Goal: Transaction & Acquisition: Purchase product/service

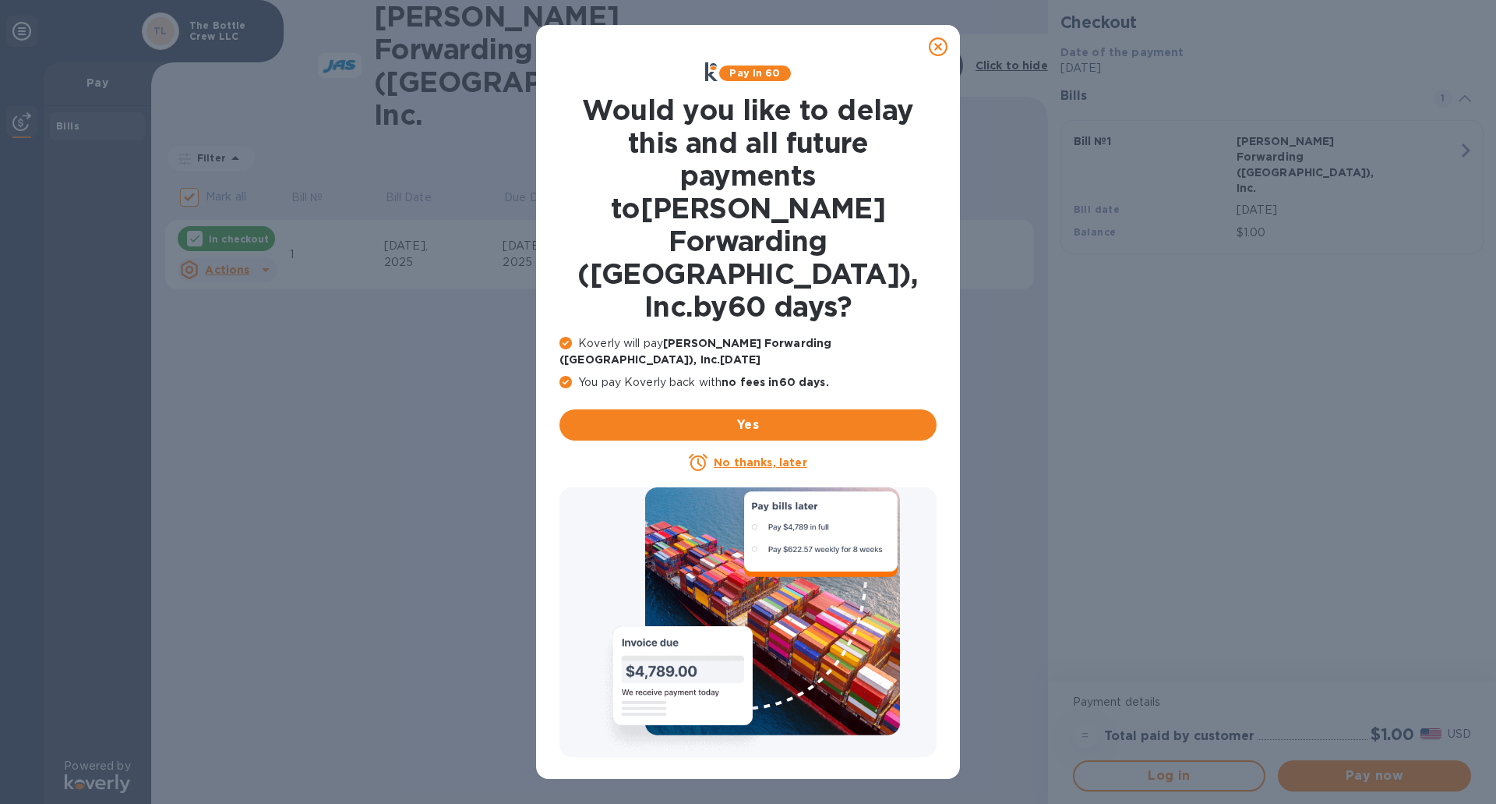
click at [755, 456] on u "No thanks, later" at bounding box center [760, 462] width 93 height 12
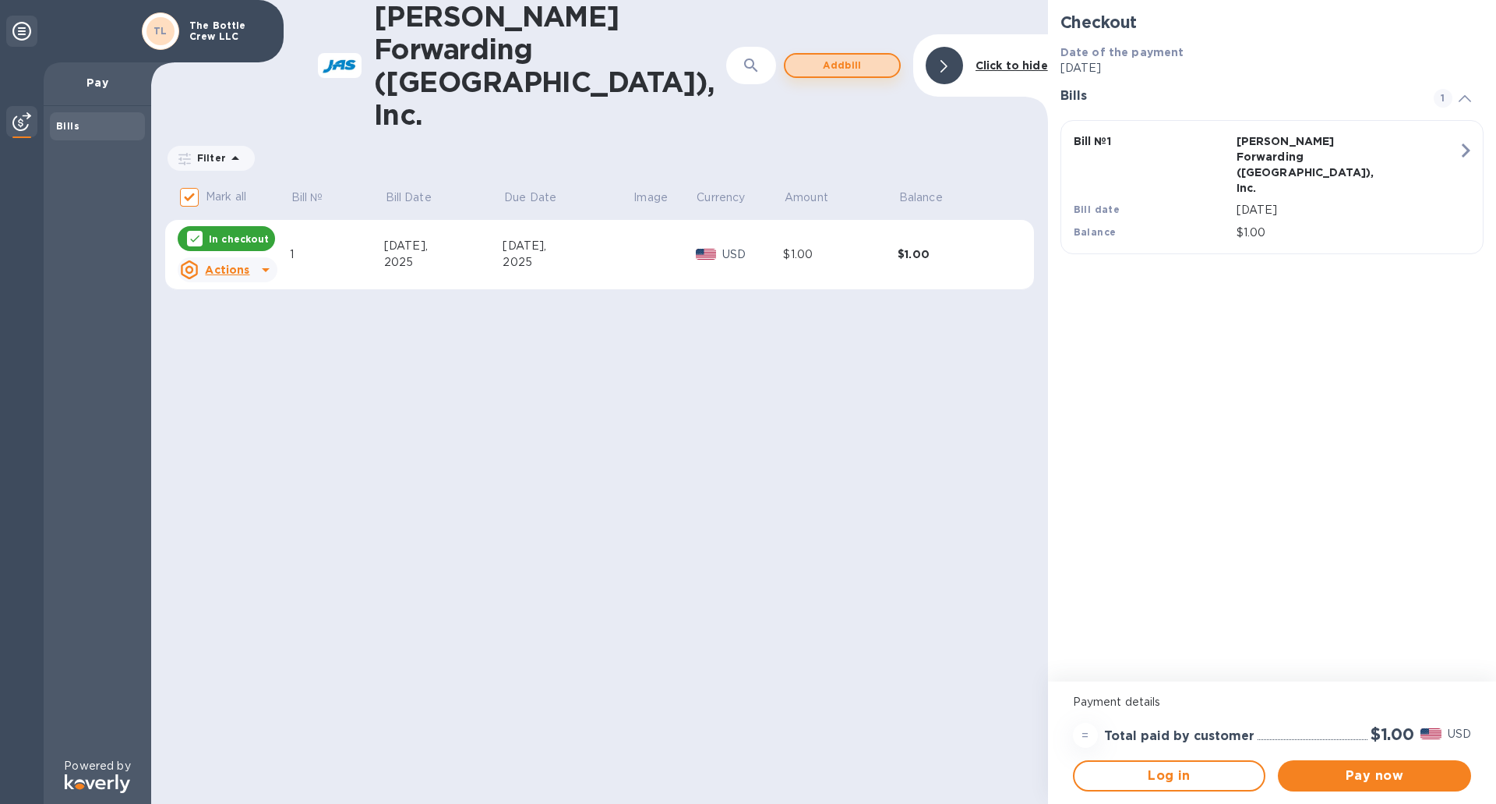
click at [853, 56] on span "Add bill" at bounding box center [842, 65] width 89 height 19
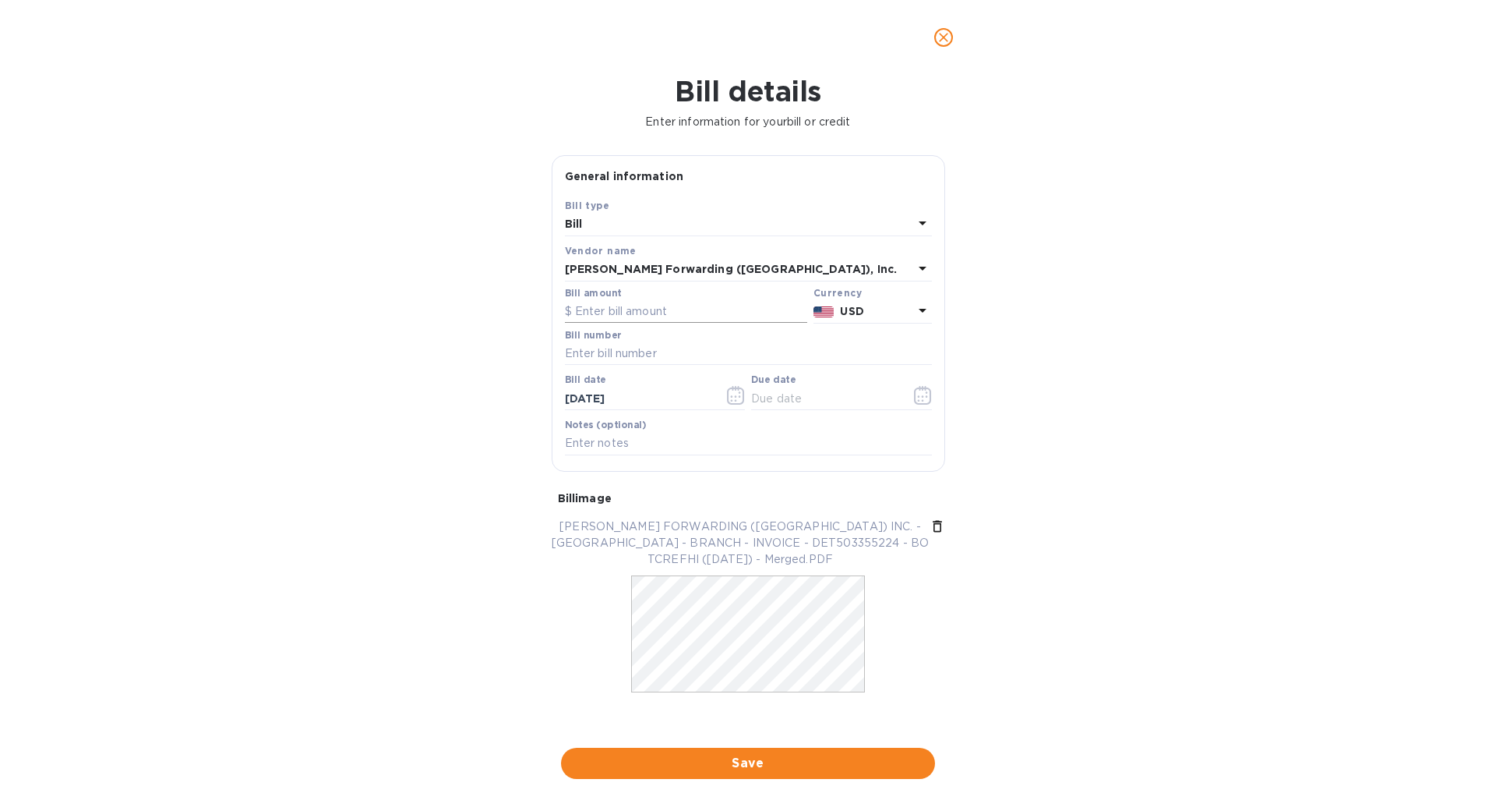
click at [651, 319] on input "text" at bounding box center [686, 311] width 242 height 23
type input "5"
type input "4,825"
click at [648, 354] on input "text" at bounding box center [748, 353] width 367 height 23
type input "DET503355224"
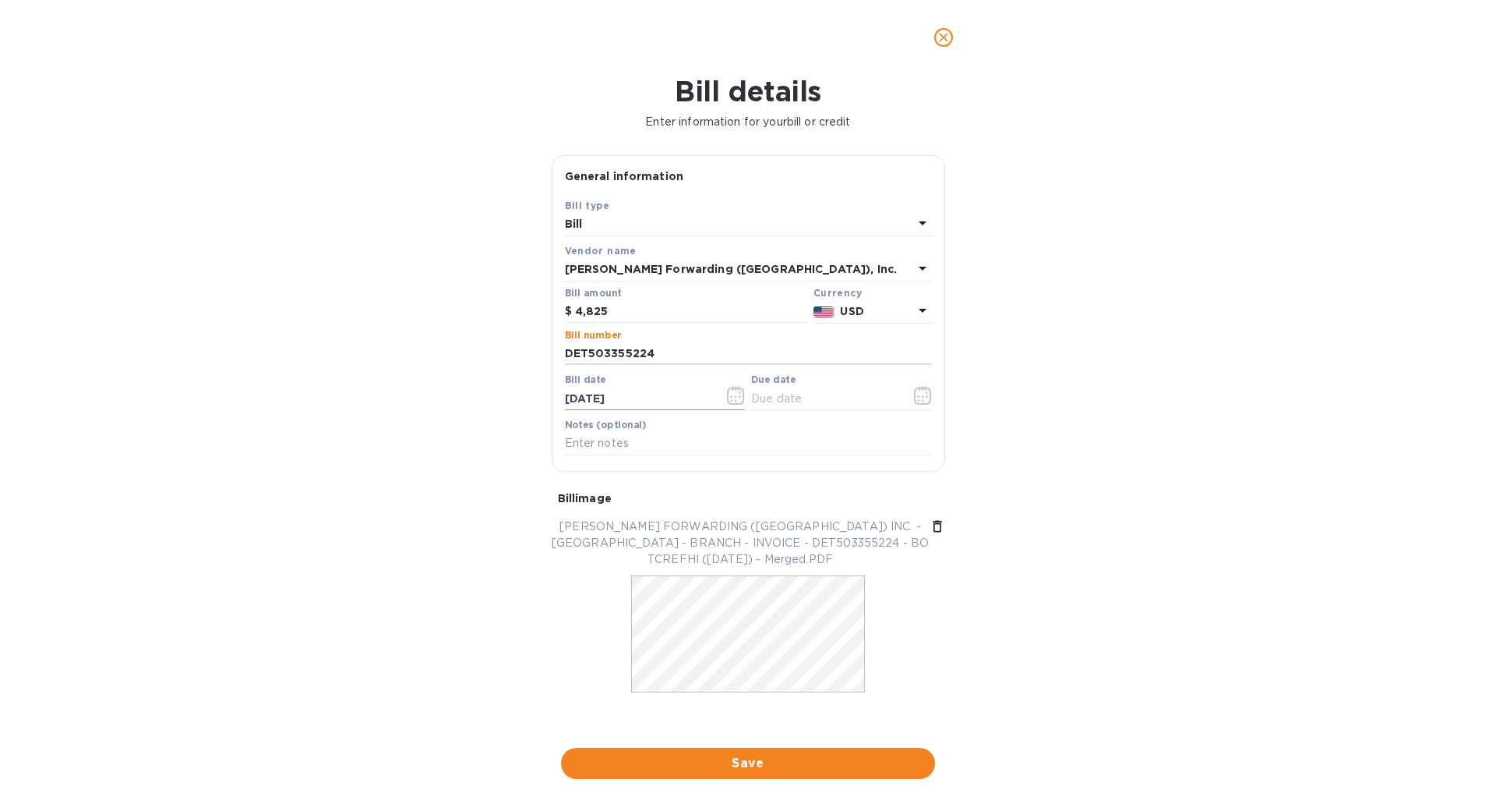
click at [578, 403] on input "[DATE]" at bounding box center [638, 398] width 147 height 23
type input "[DATE]"
click at [764, 401] on input "text" at bounding box center [824, 398] width 147 height 23
type input "[DATE]"
click at [687, 446] on input "text" at bounding box center [748, 443] width 367 height 23
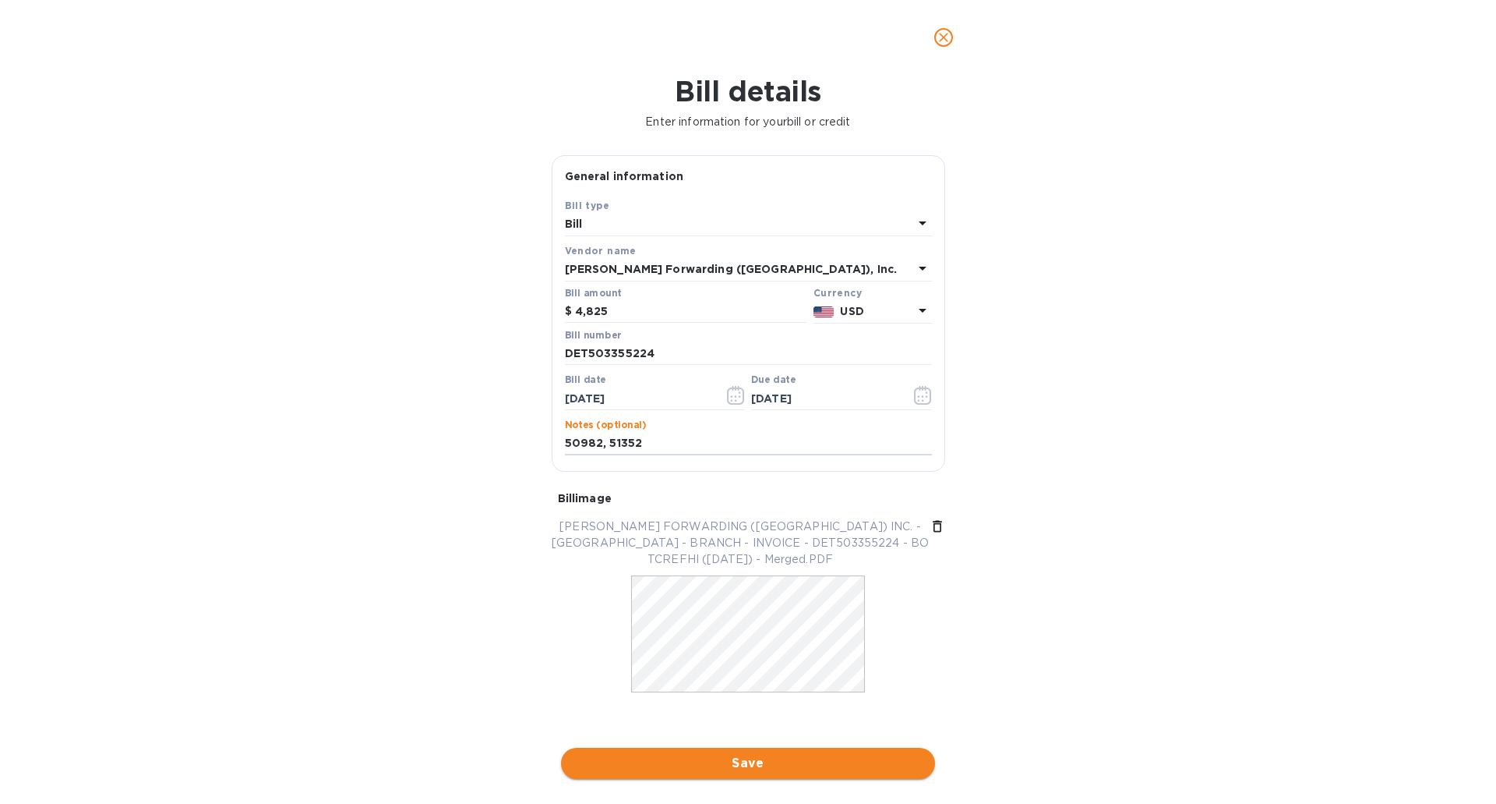
type input "50982, 51352"
click at [740, 758] on span "Save" at bounding box center [748, 763] width 349 height 19
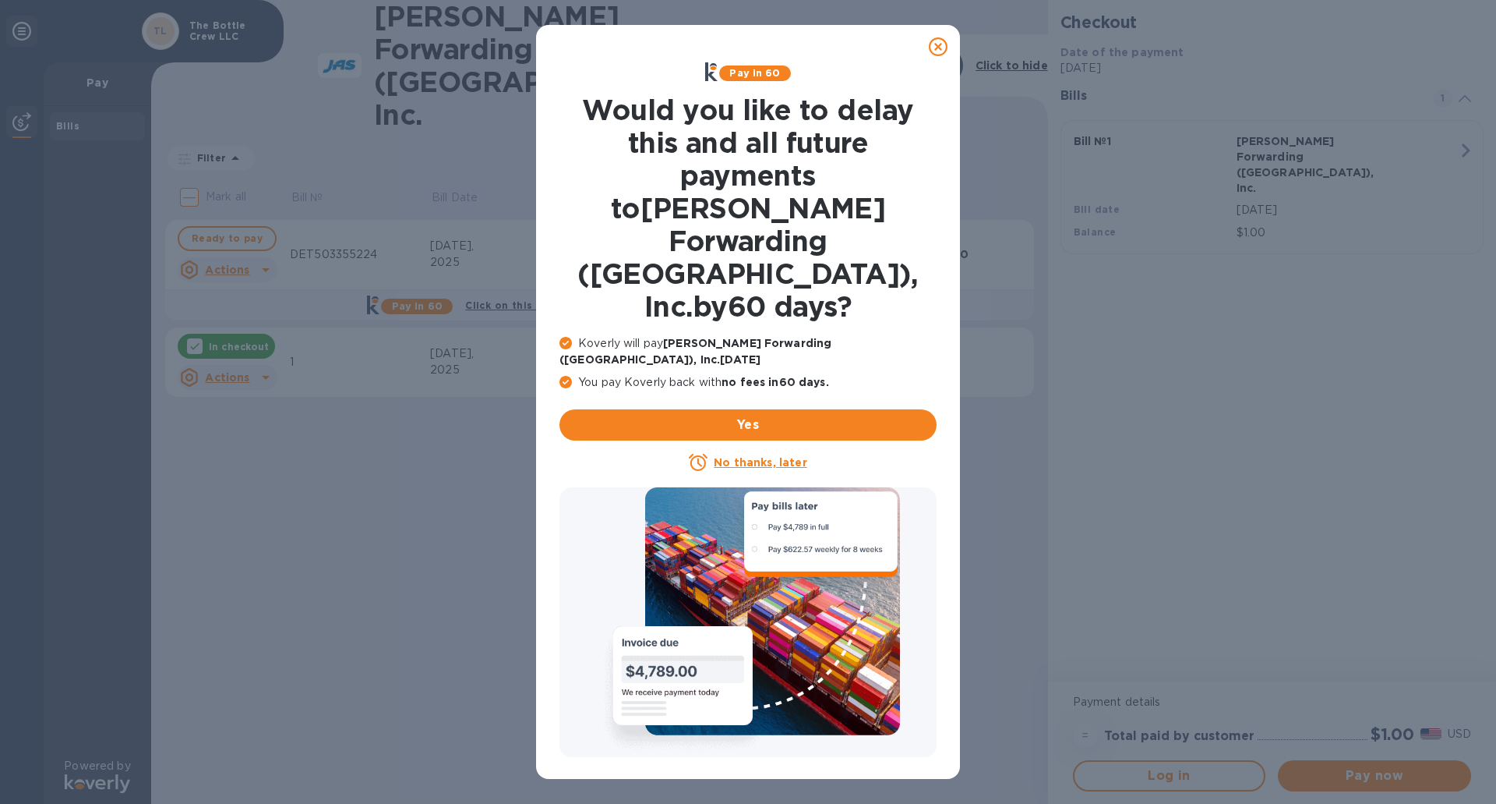
click at [739, 456] on u "No thanks, later" at bounding box center [760, 462] width 93 height 12
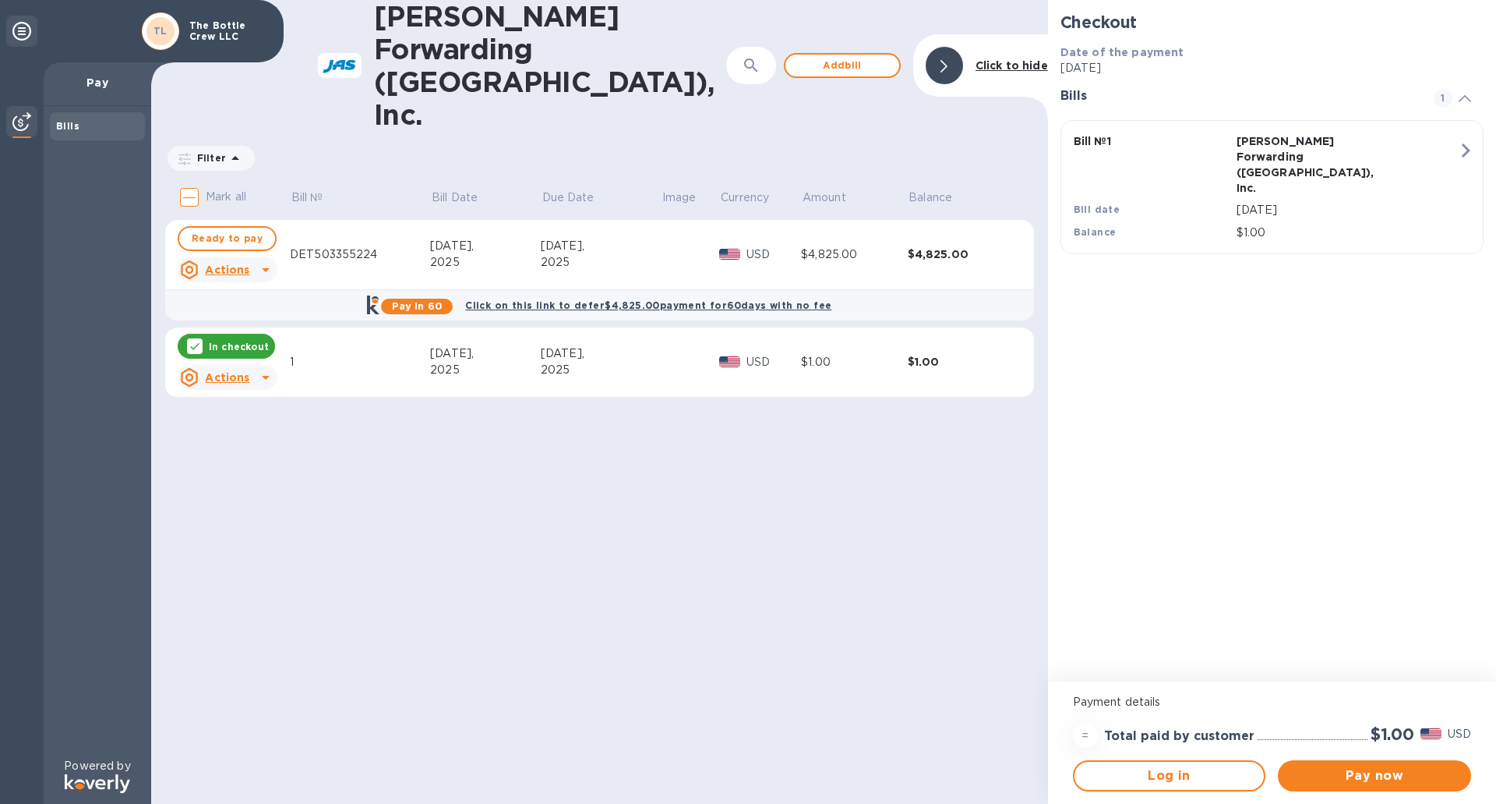
click at [210, 371] on u "Actions" at bounding box center [227, 377] width 44 height 12
click at [232, 371] on u "Actions" at bounding box center [227, 377] width 44 height 12
click at [252, 415] on b "Delete" at bounding box center [240, 412] width 39 height 12
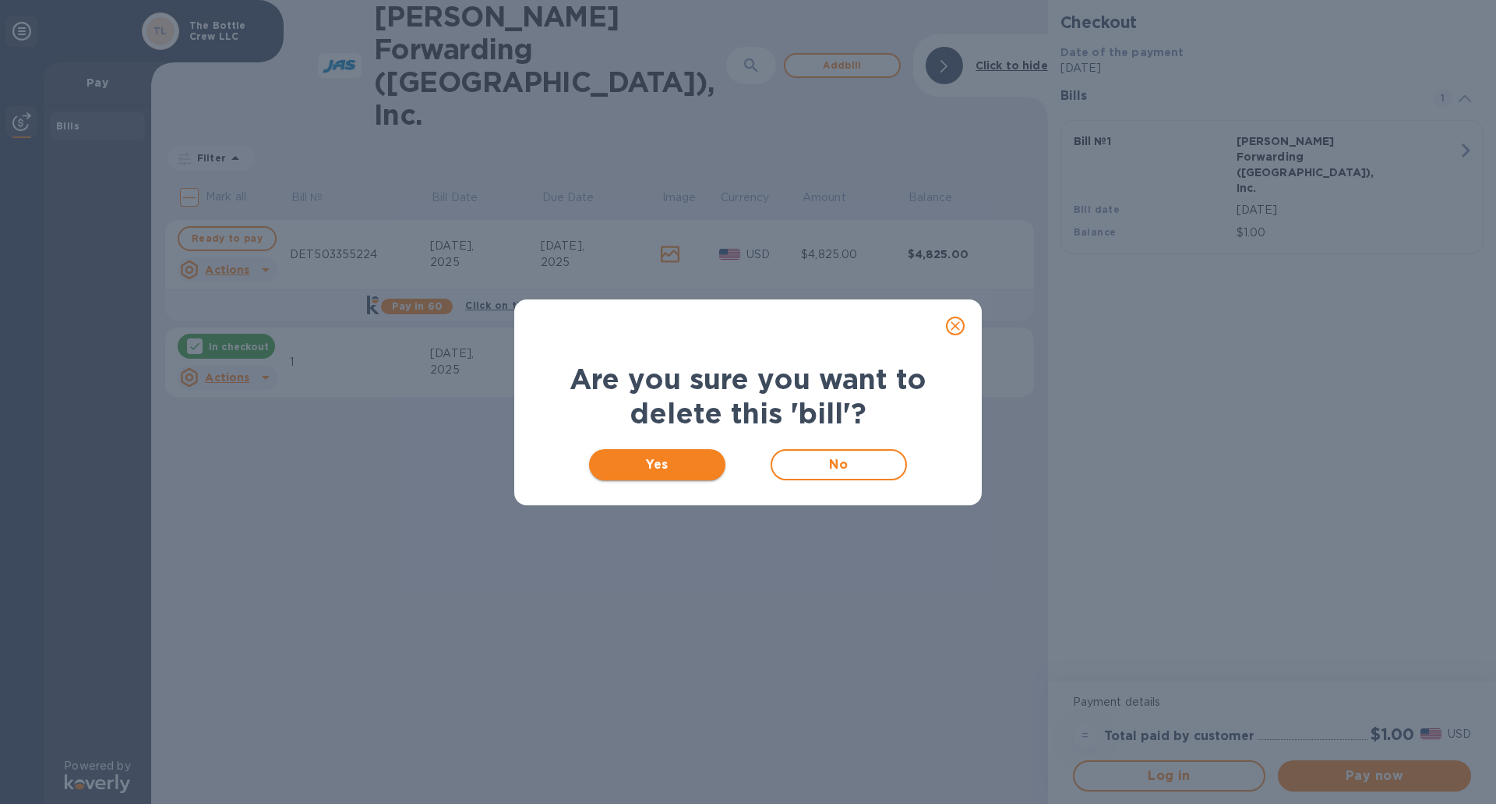
click at [685, 468] on span "Yes" at bounding box center [657, 464] width 111 height 19
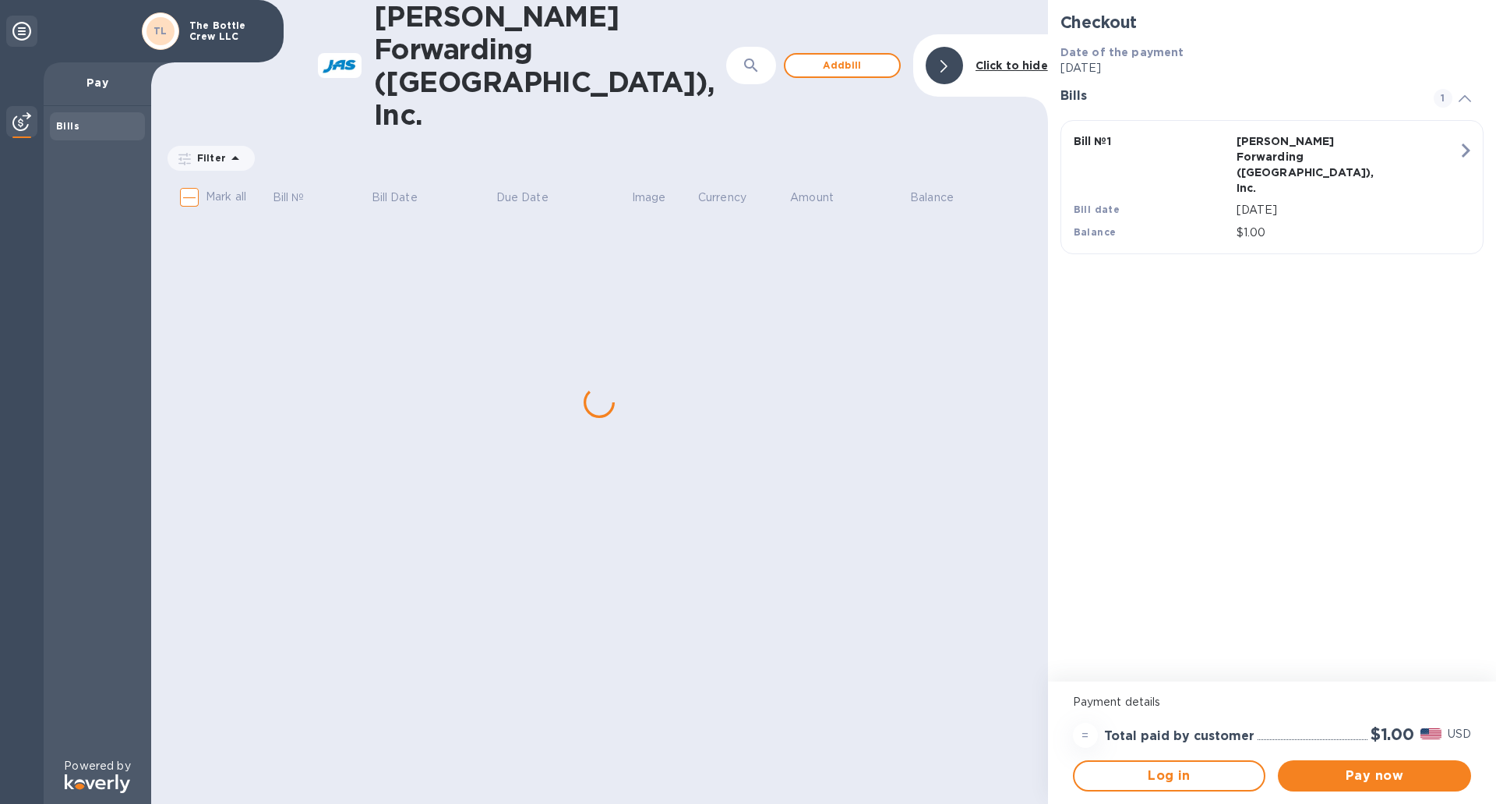
checkbox input "true"
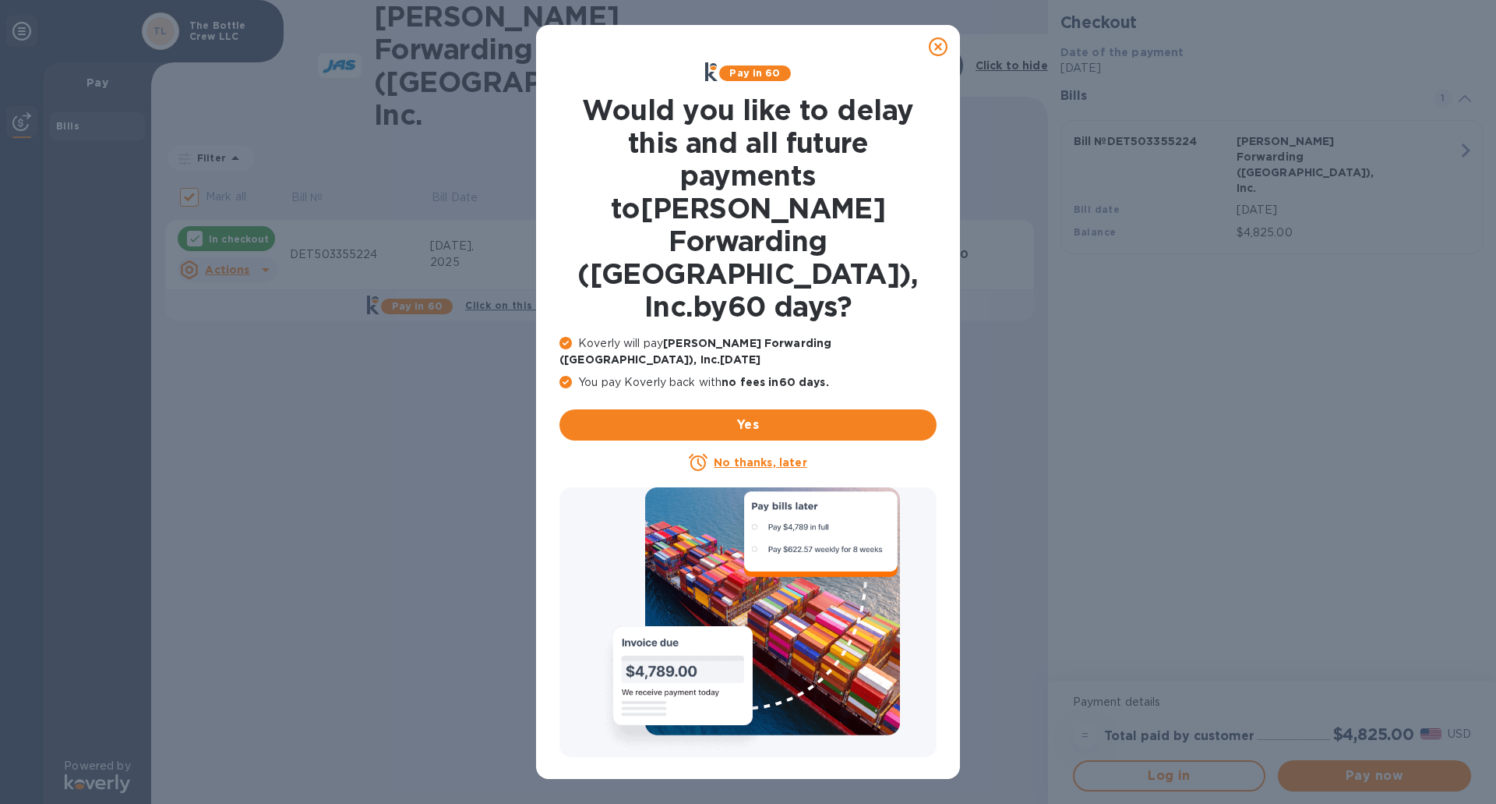
click at [757, 456] on u "No thanks, later" at bounding box center [760, 462] width 93 height 12
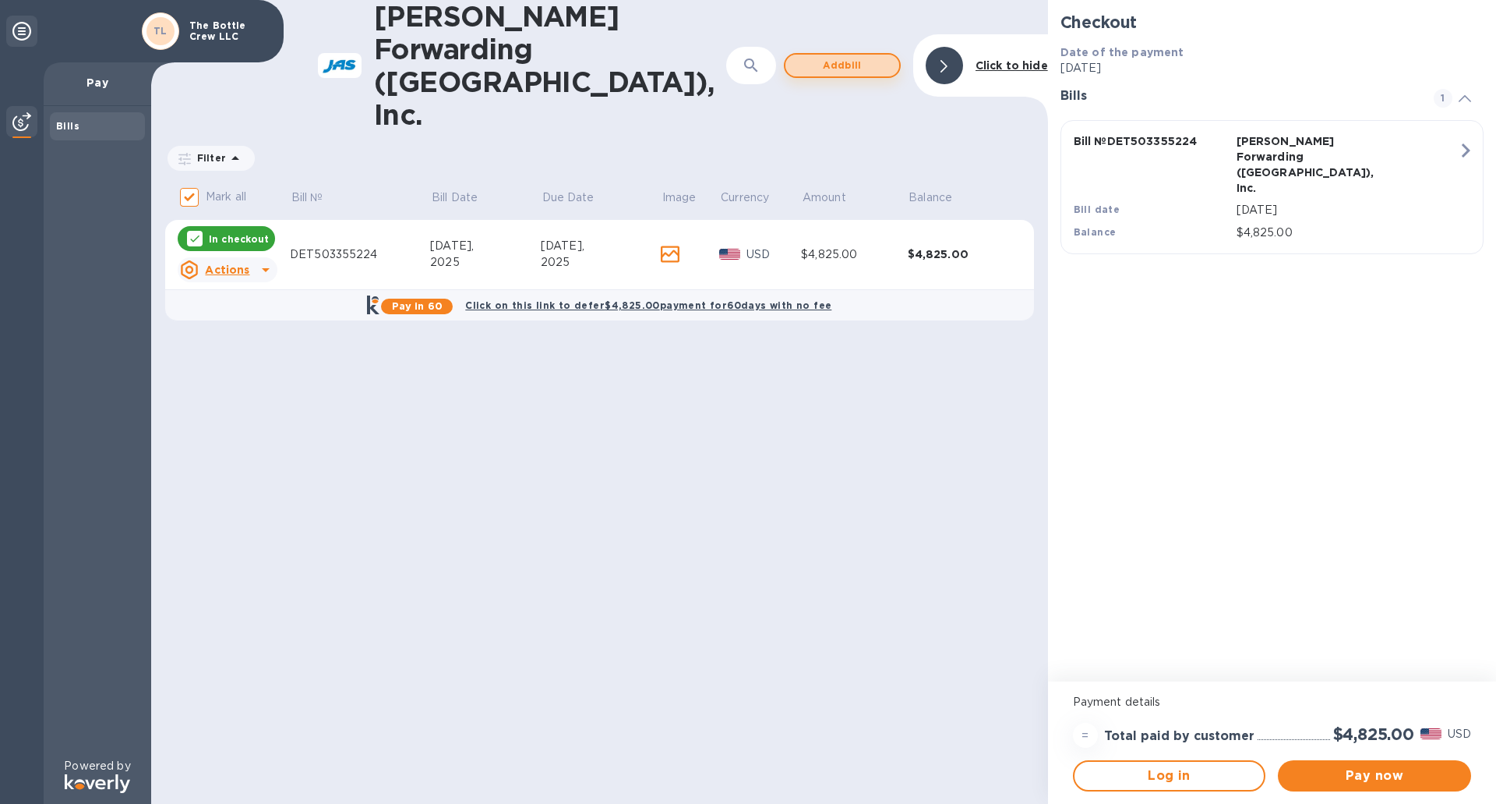
click at [845, 56] on span "Add bill" at bounding box center [842, 65] width 89 height 19
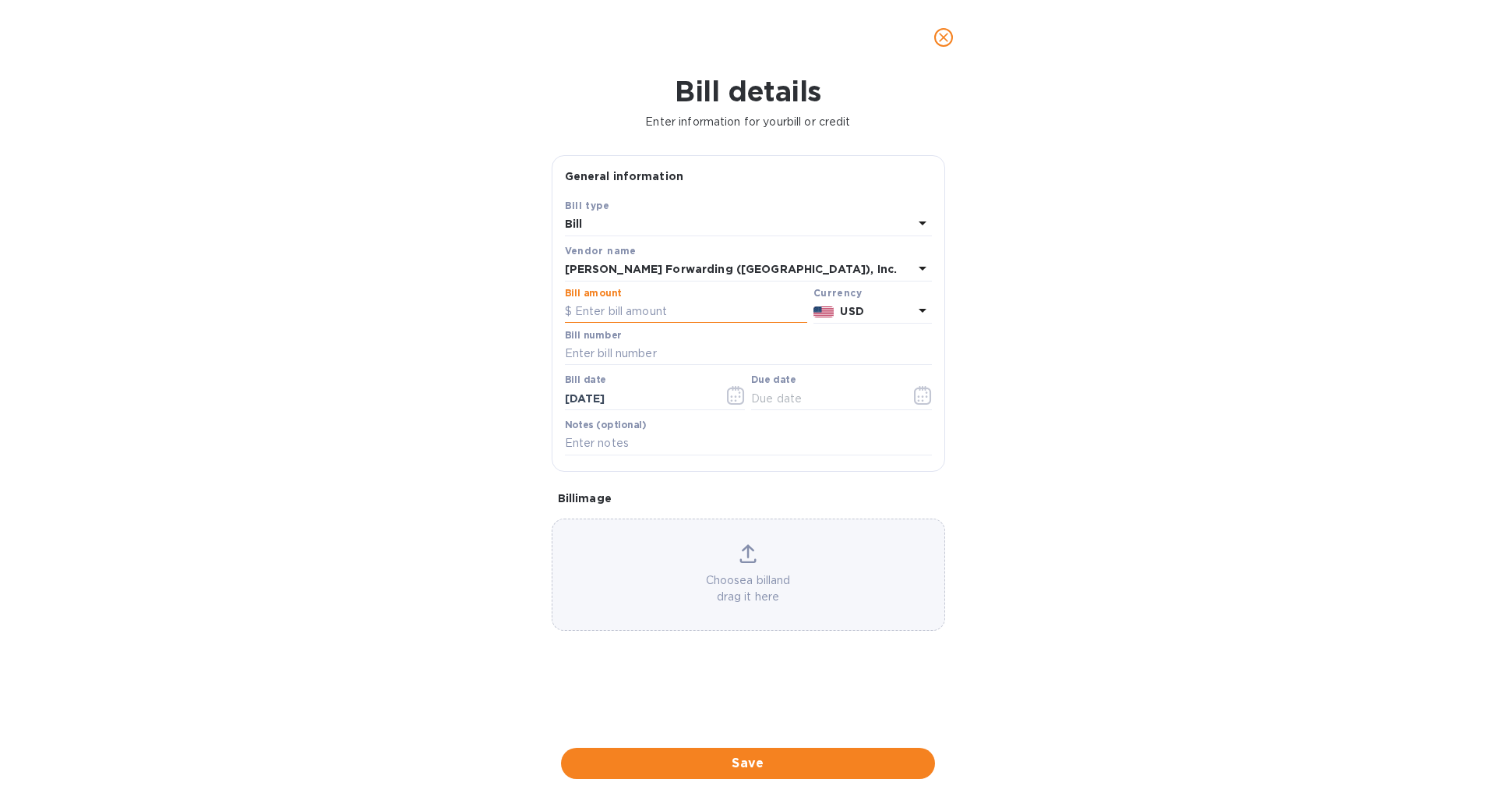
click at [657, 313] on input "text" at bounding box center [686, 311] width 242 height 23
type input "2,225"
click at [650, 358] on input "text" at bounding box center [748, 353] width 367 height 23
type input "DET503357267"
click at [579, 398] on input "[DATE]" at bounding box center [638, 398] width 147 height 23
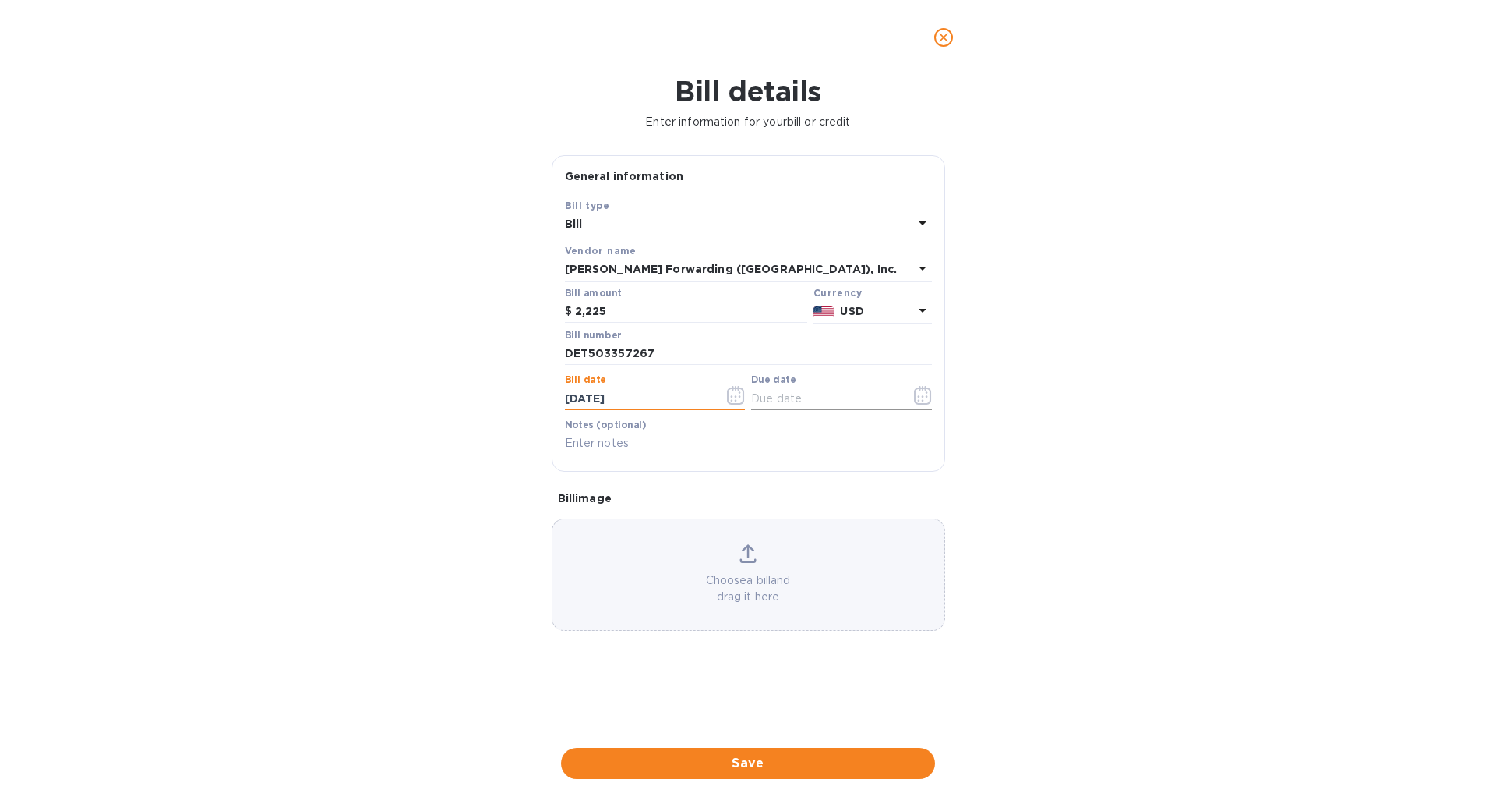
type input "[DATE]"
click at [766, 400] on input "text" at bounding box center [824, 398] width 147 height 23
type input "[DATE]"
click at [651, 443] on input "text" at bounding box center [748, 443] width 367 height 23
type input "51398"
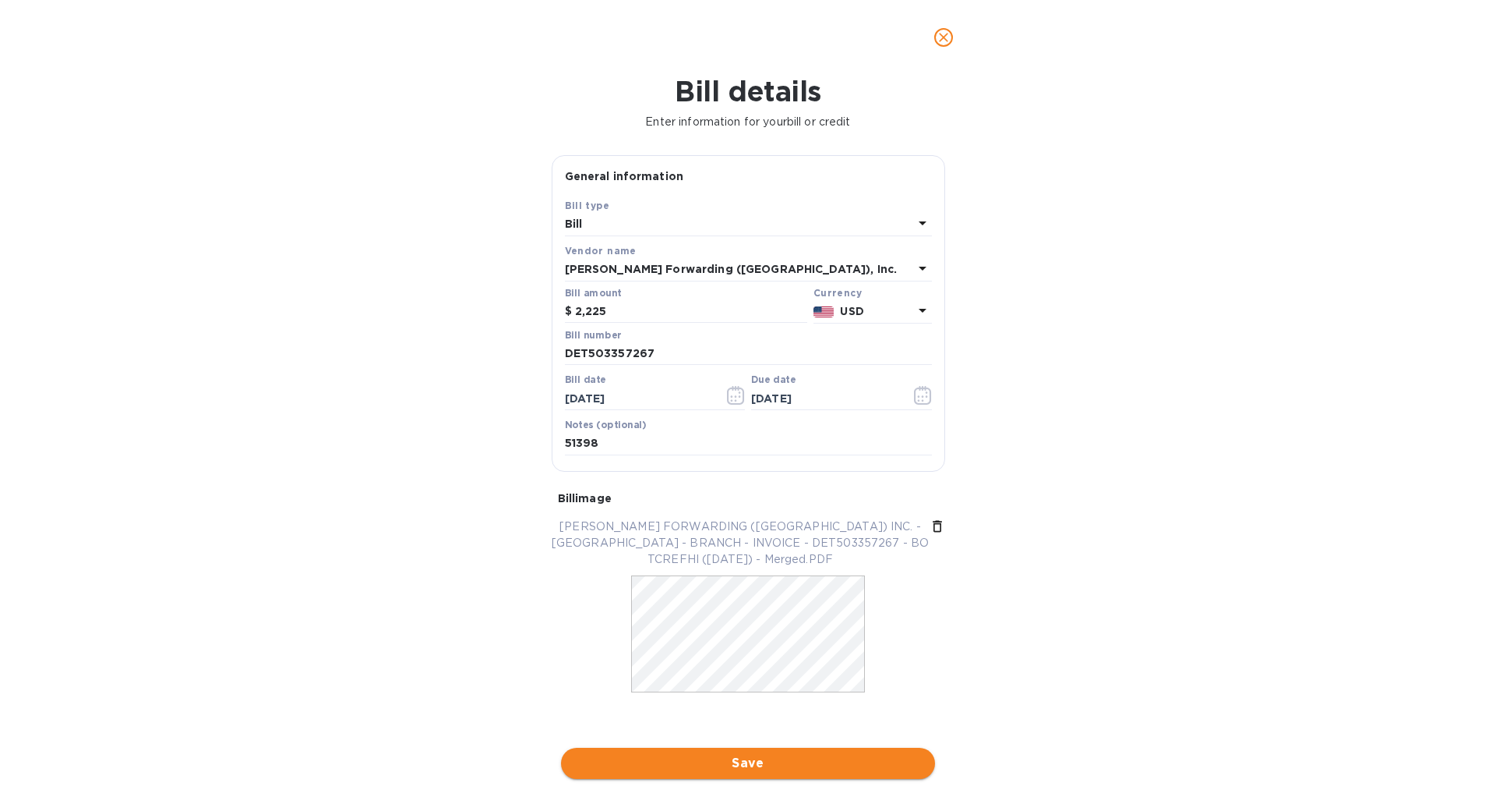
click at [794, 756] on span "Save" at bounding box center [748, 763] width 349 height 19
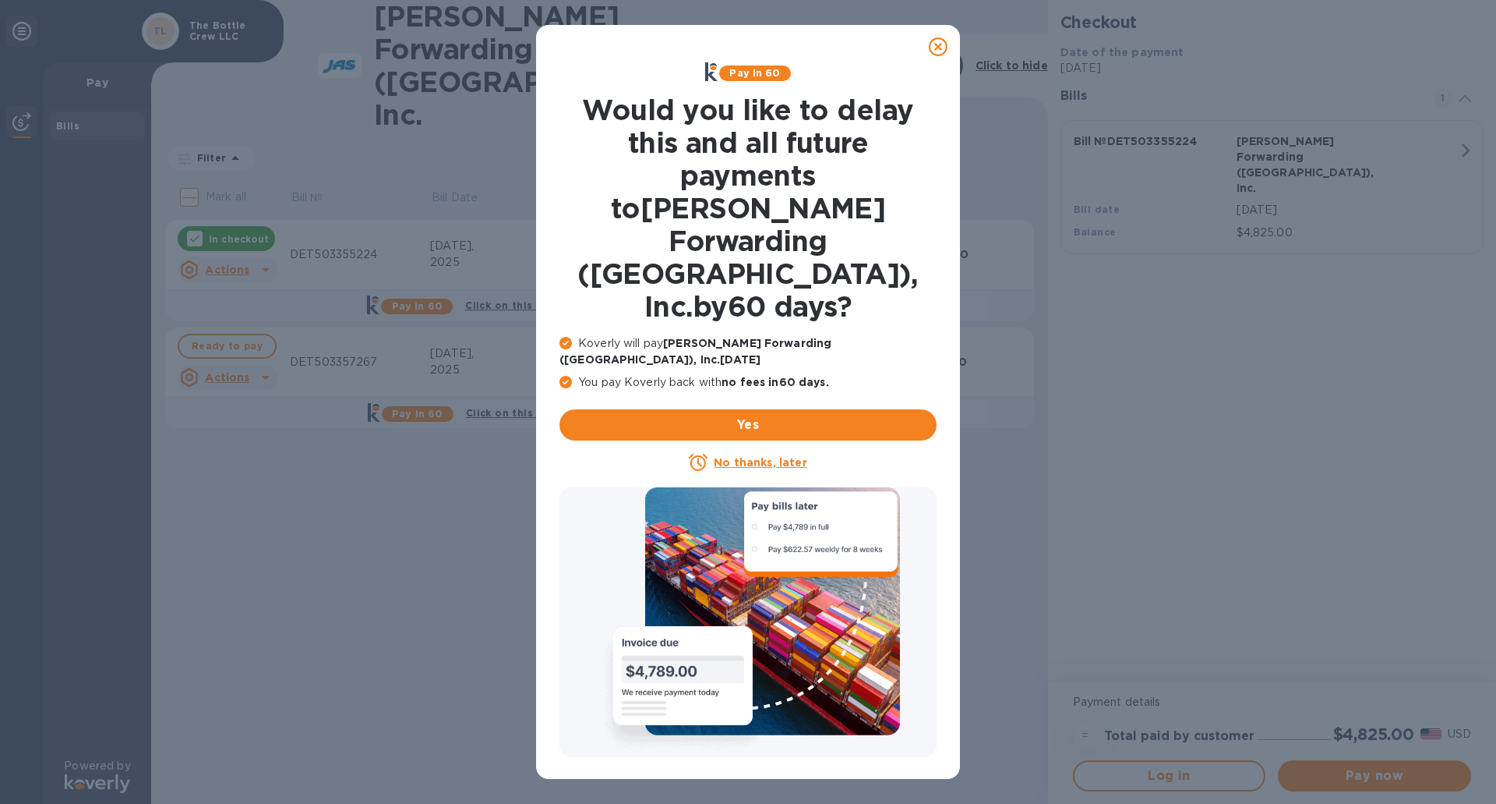
click at [744, 456] on u "No thanks, later" at bounding box center [760, 462] width 93 height 12
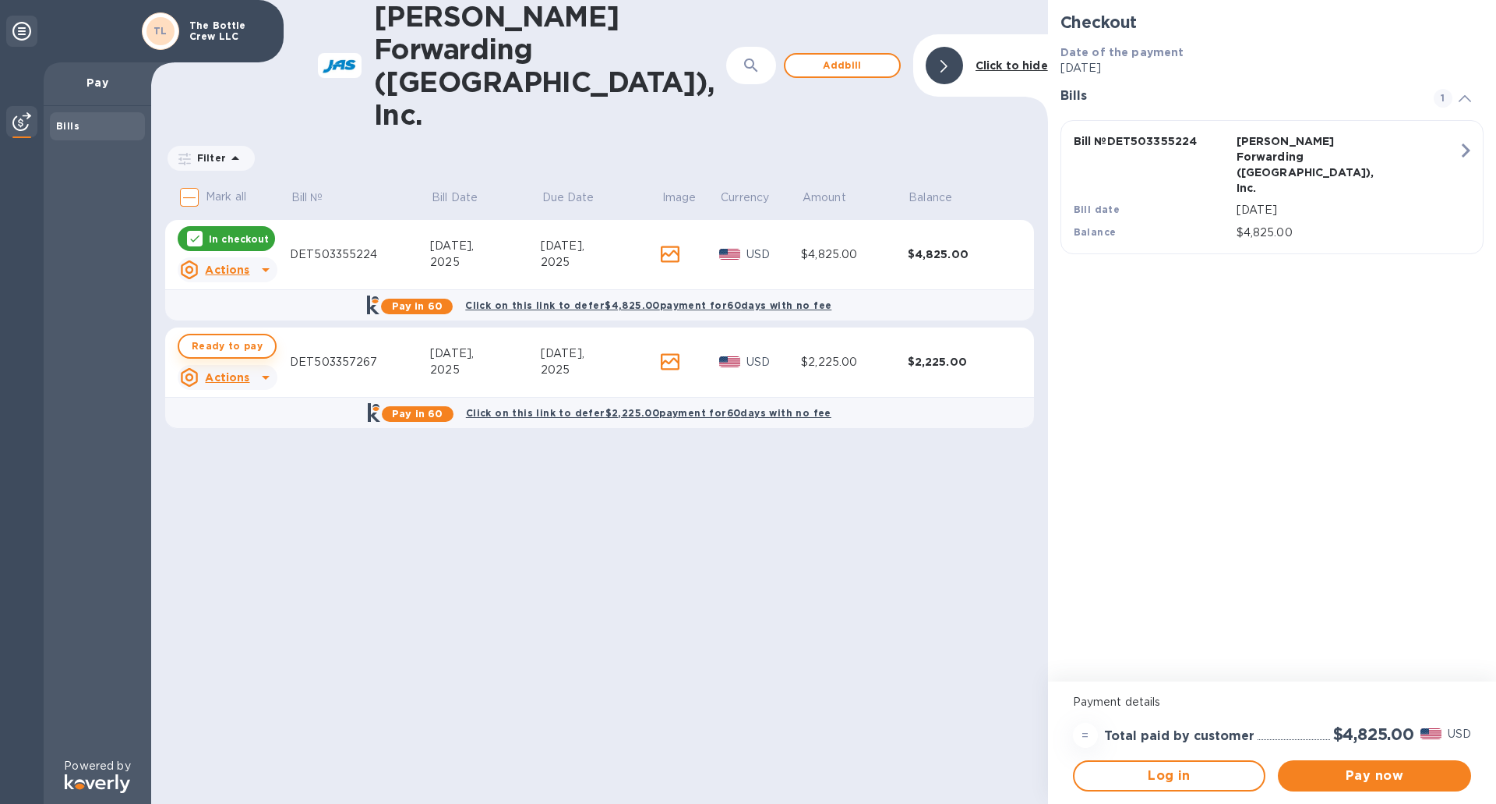
click at [229, 337] on span "Ready to pay" at bounding box center [227, 346] width 71 height 19
checkbox input "true"
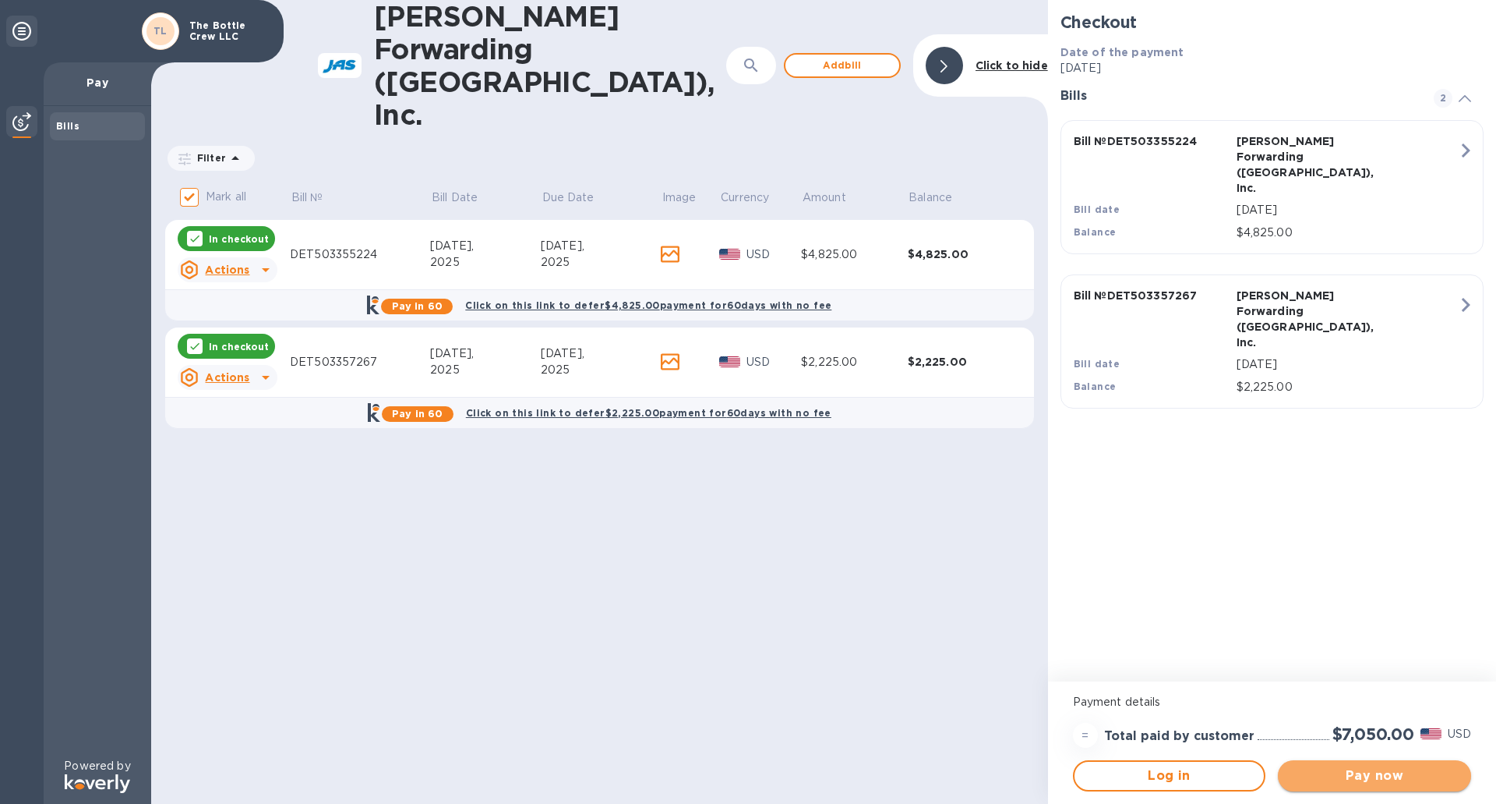
click at [1316, 771] on span "Pay now" at bounding box center [1375, 775] width 168 height 19
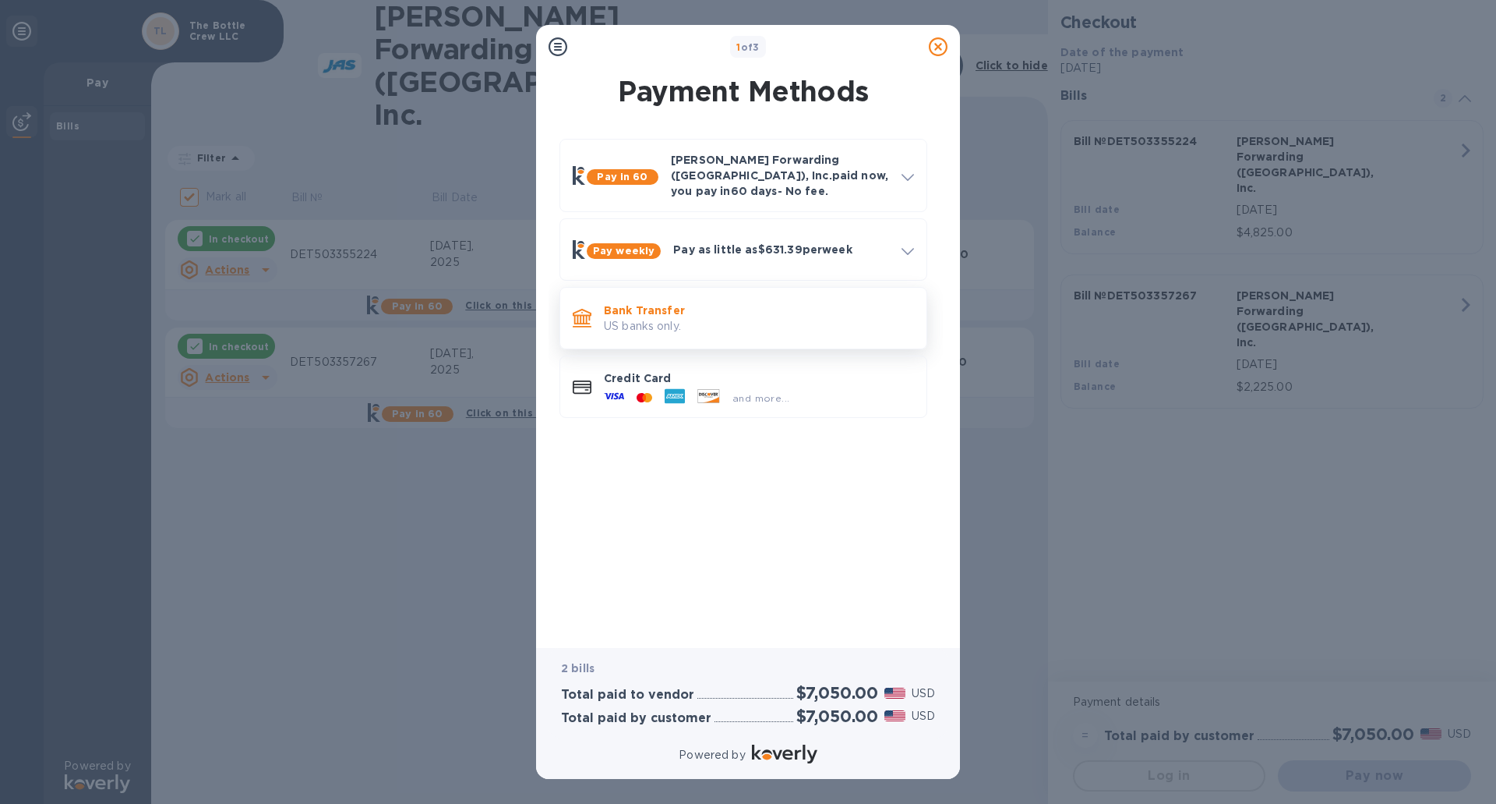
click at [645, 318] on p "US banks only." at bounding box center [759, 326] width 310 height 16
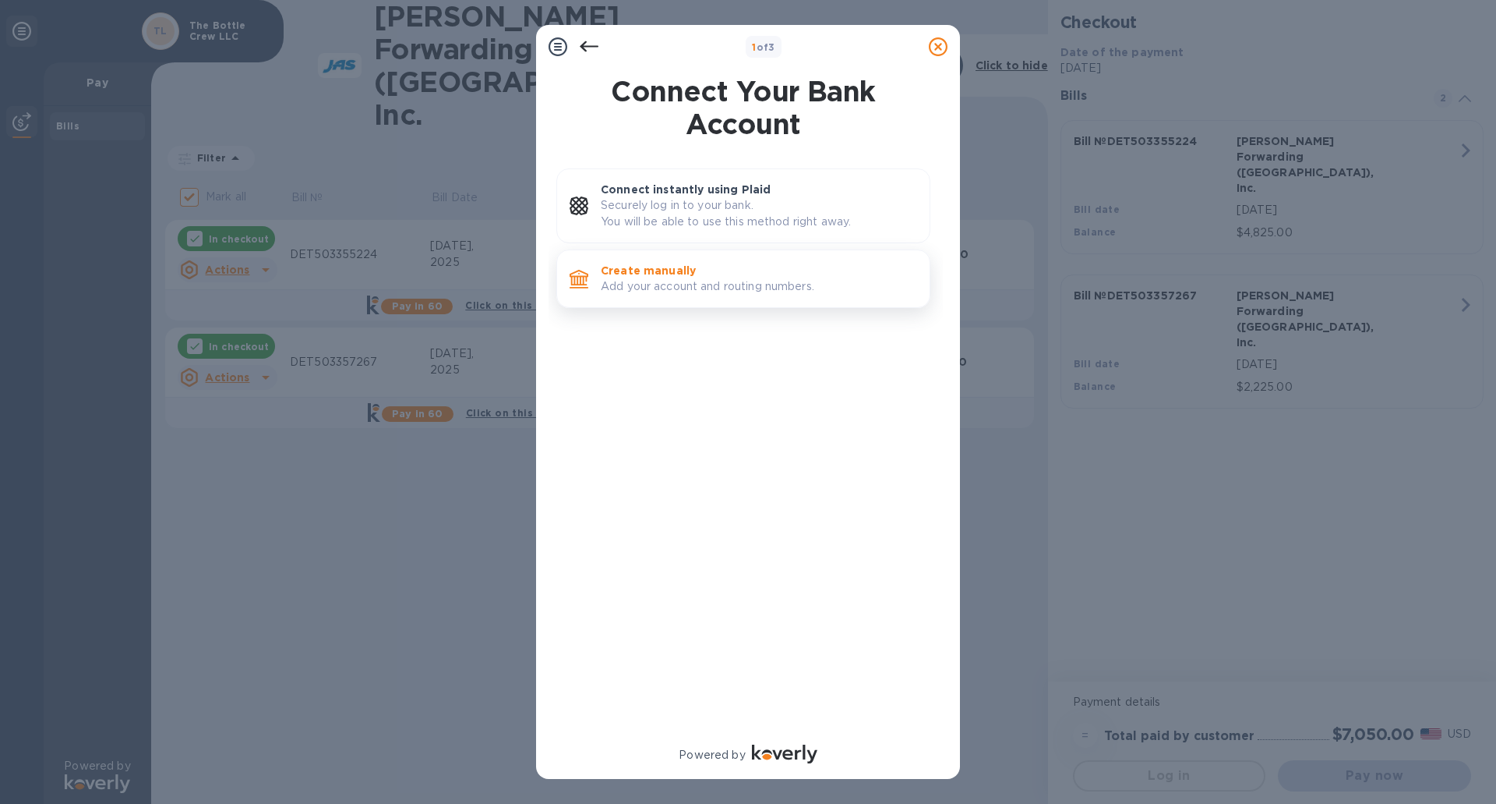
click at [646, 291] on p "Add your account and routing numbers." at bounding box center [759, 286] width 316 height 16
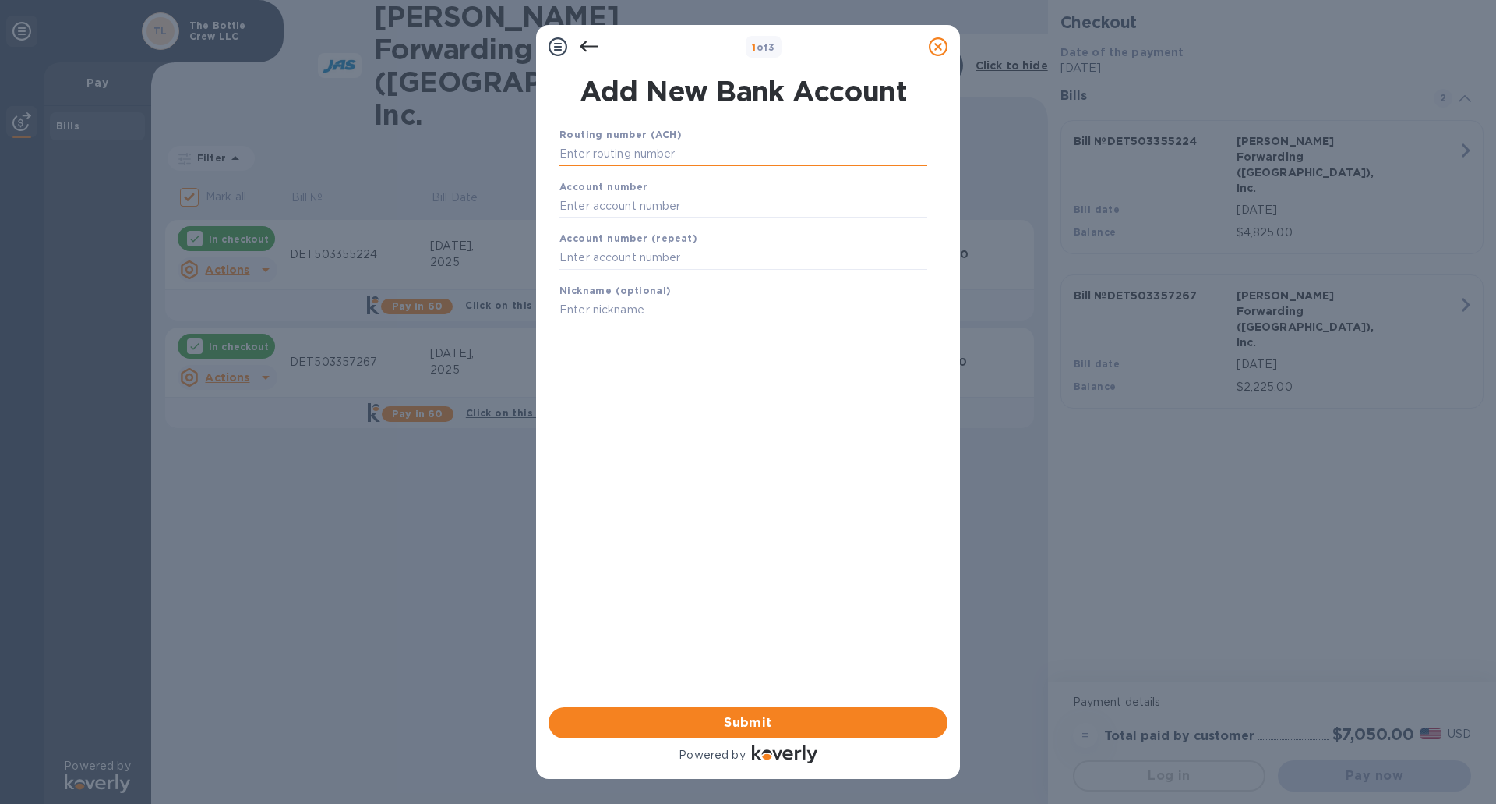
click at [588, 157] on input "text" at bounding box center [744, 154] width 368 height 23
type input "072414064"
click at [620, 219] on input "text" at bounding box center [744, 225] width 368 height 23
type input "80115017"
click at [682, 277] on input "text" at bounding box center [744, 277] width 368 height 23
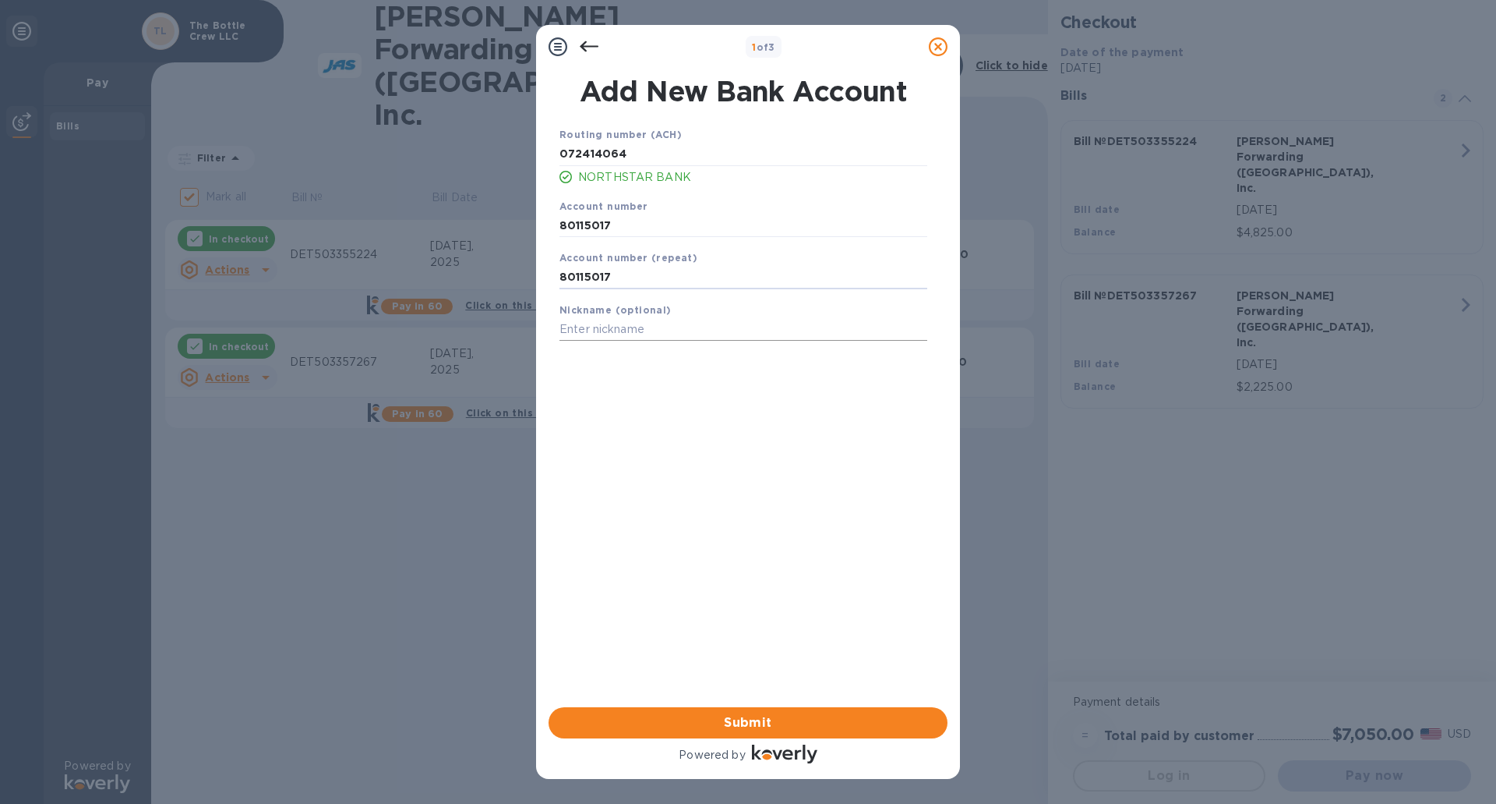
type input "80115017"
click at [655, 327] on input "text" at bounding box center [744, 329] width 368 height 23
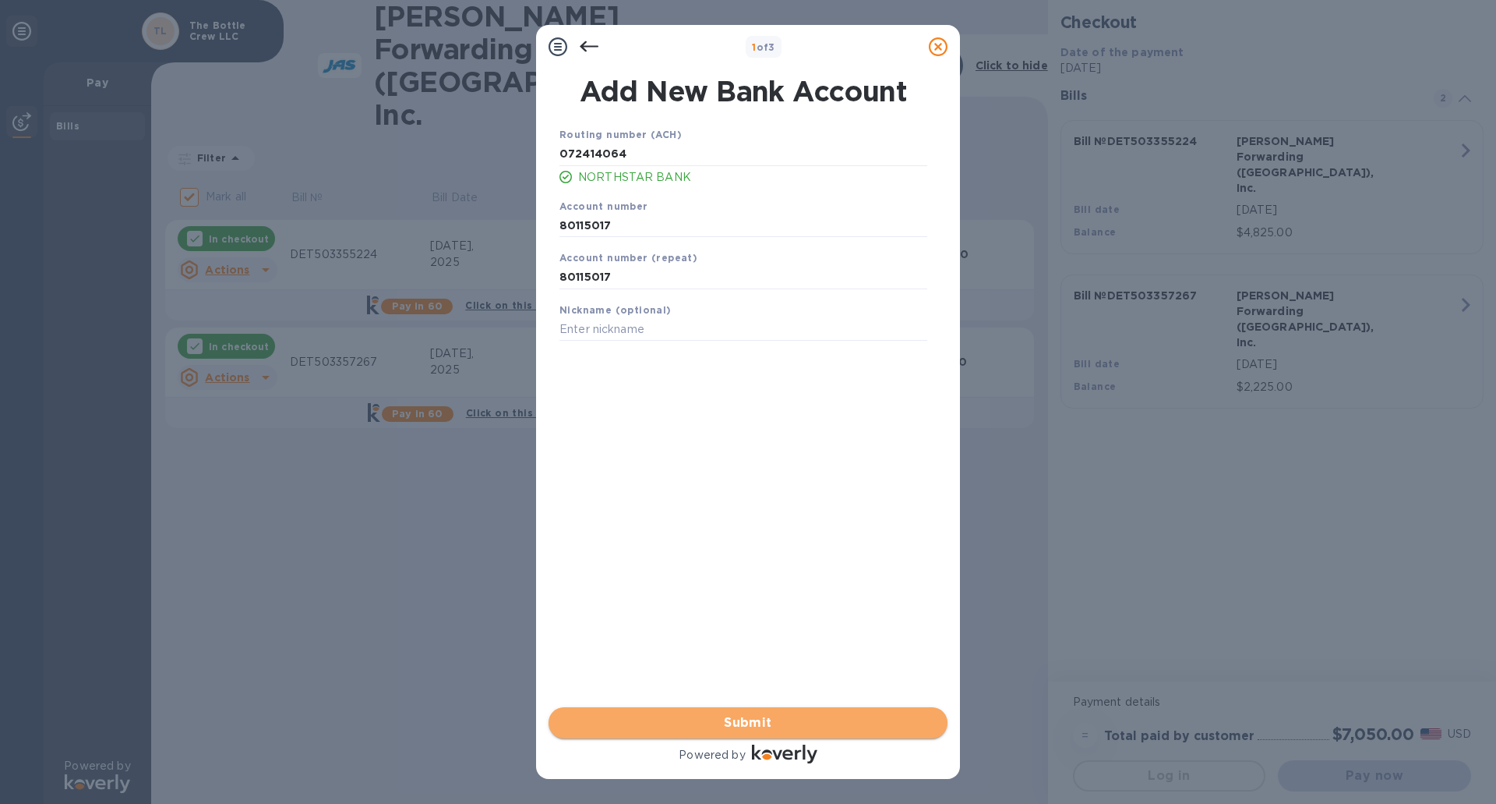
click at [800, 723] on span "Submit" at bounding box center [748, 722] width 374 height 19
